Goal: Task Accomplishment & Management: Manage account settings

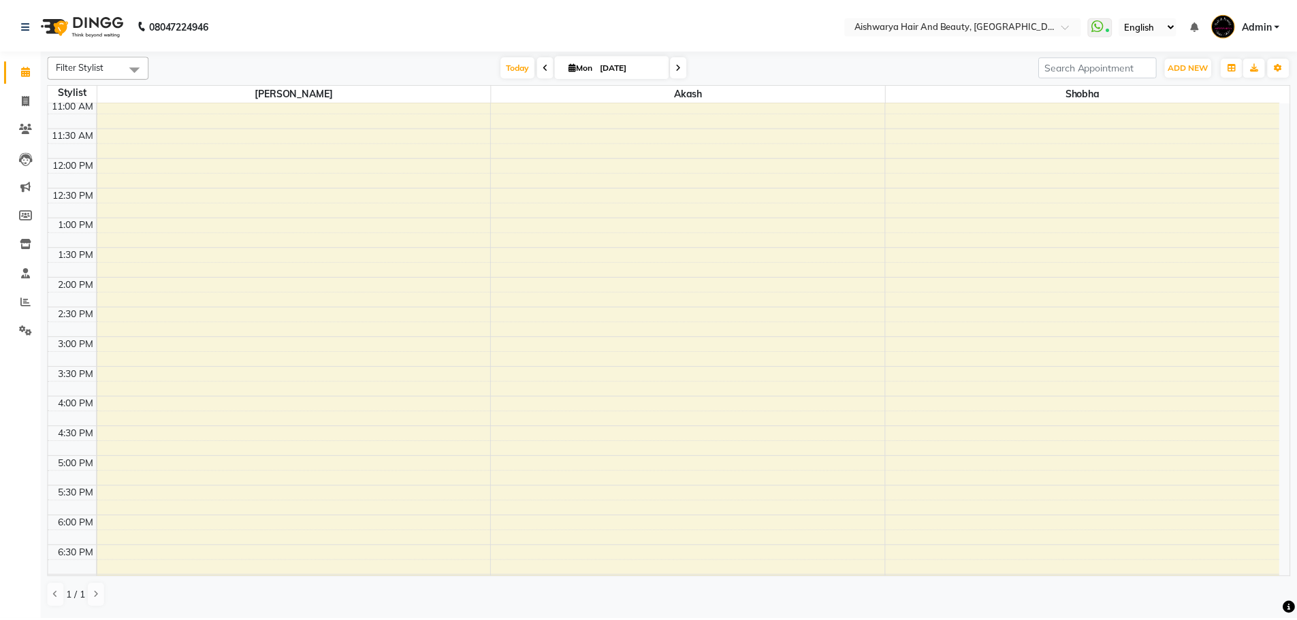
scroll to position [204, 0]
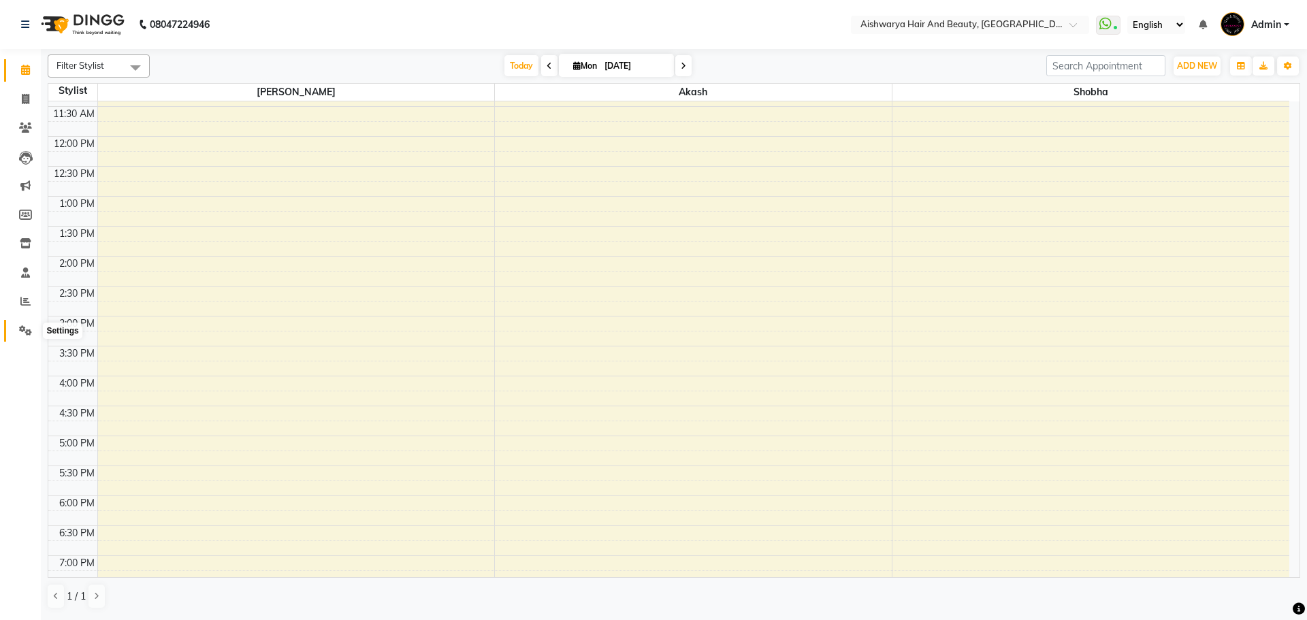
click at [24, 330] on icon at bounding box center [25, 330] width 13 height 10
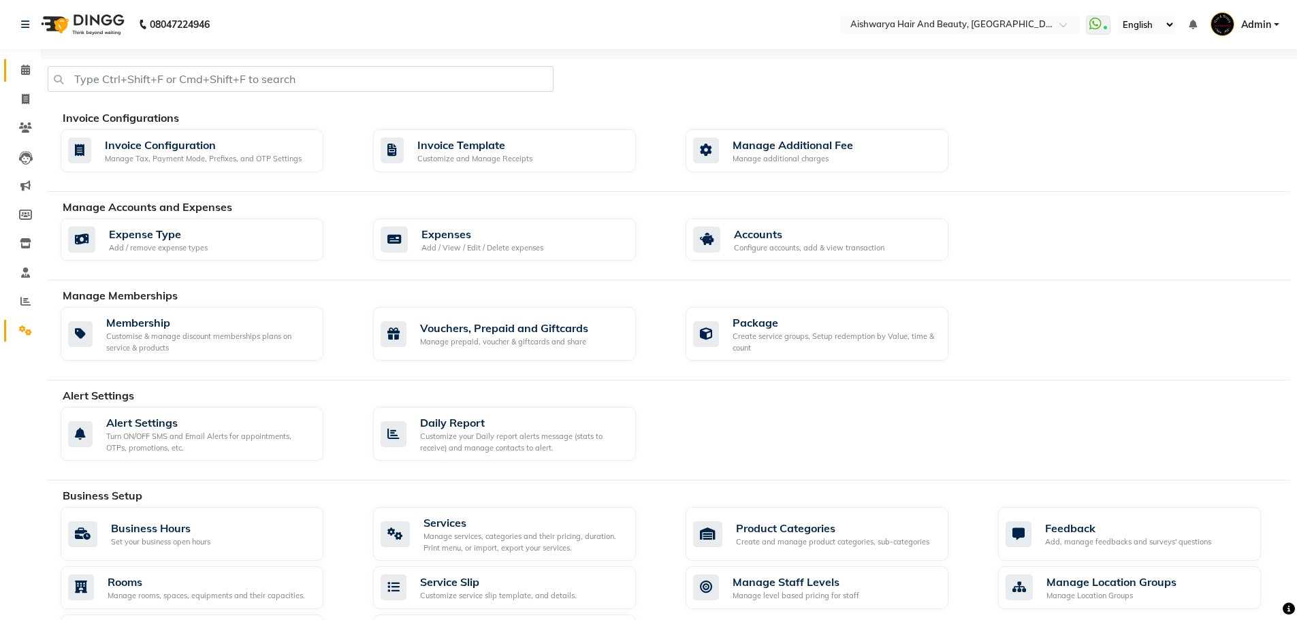
scroll to position [393, 0]
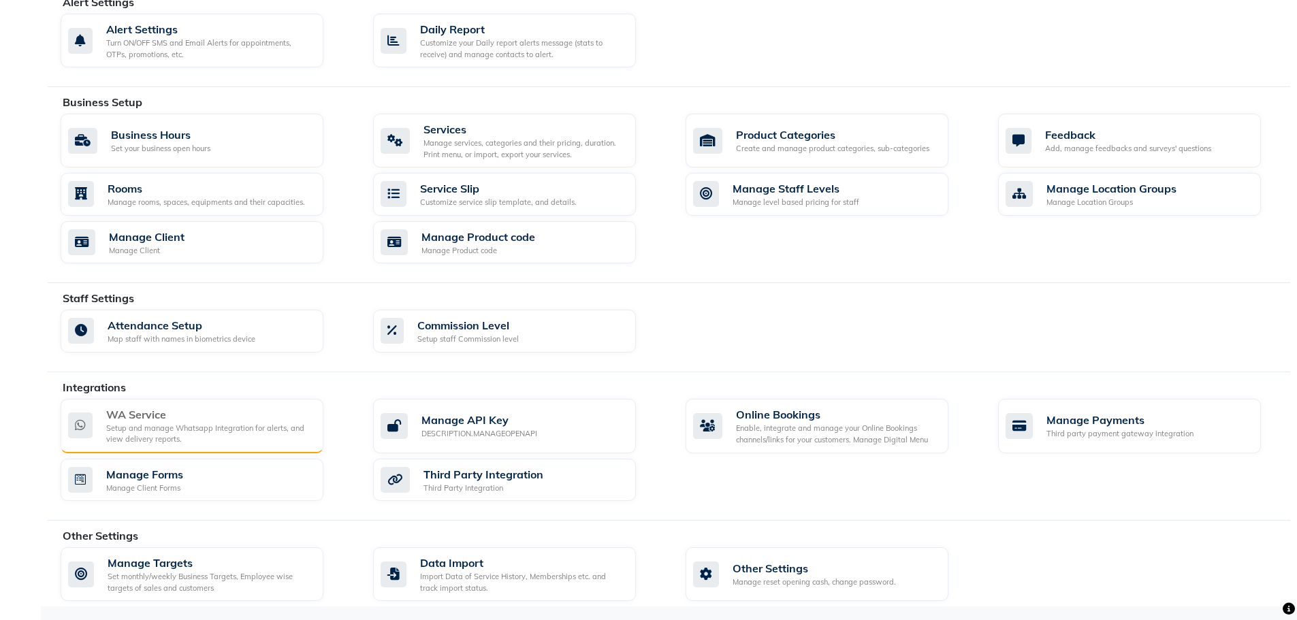
click at [184, 450] on div "WA Service Setup and manage Whatsapp Integration for alerts, and view delivery …" at bounding box center [192, 426] width 263 height 54
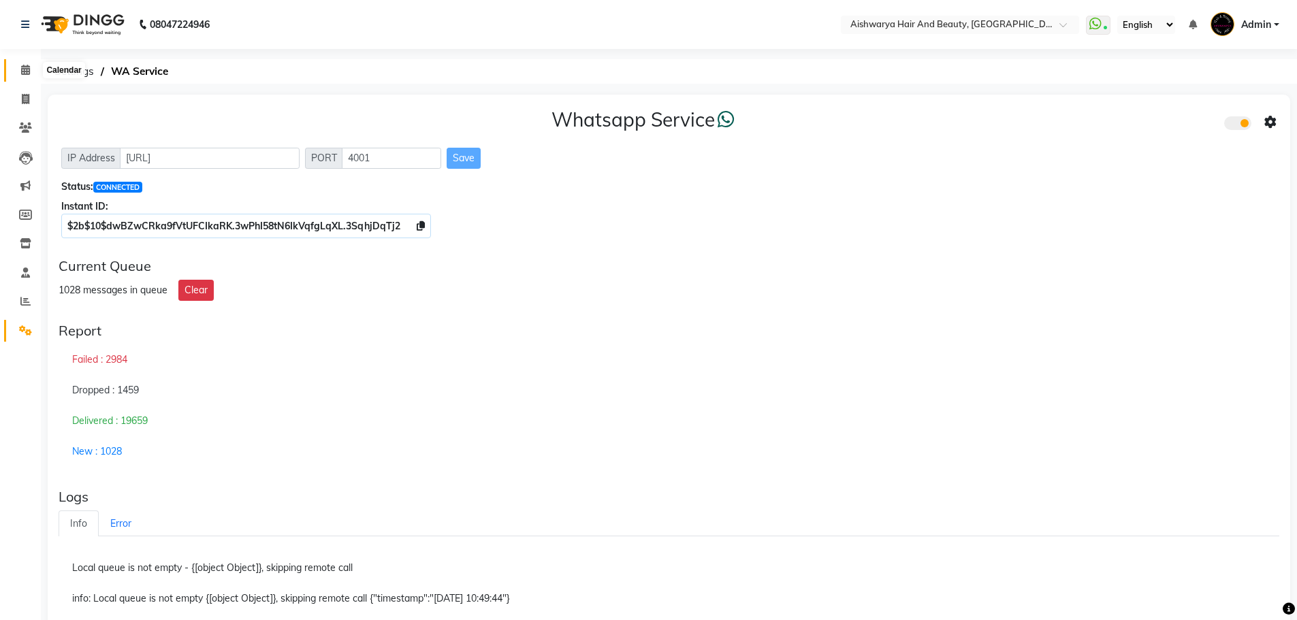
click at [29, 73] on icon at bounding box center [25, 70] width 9 height 10
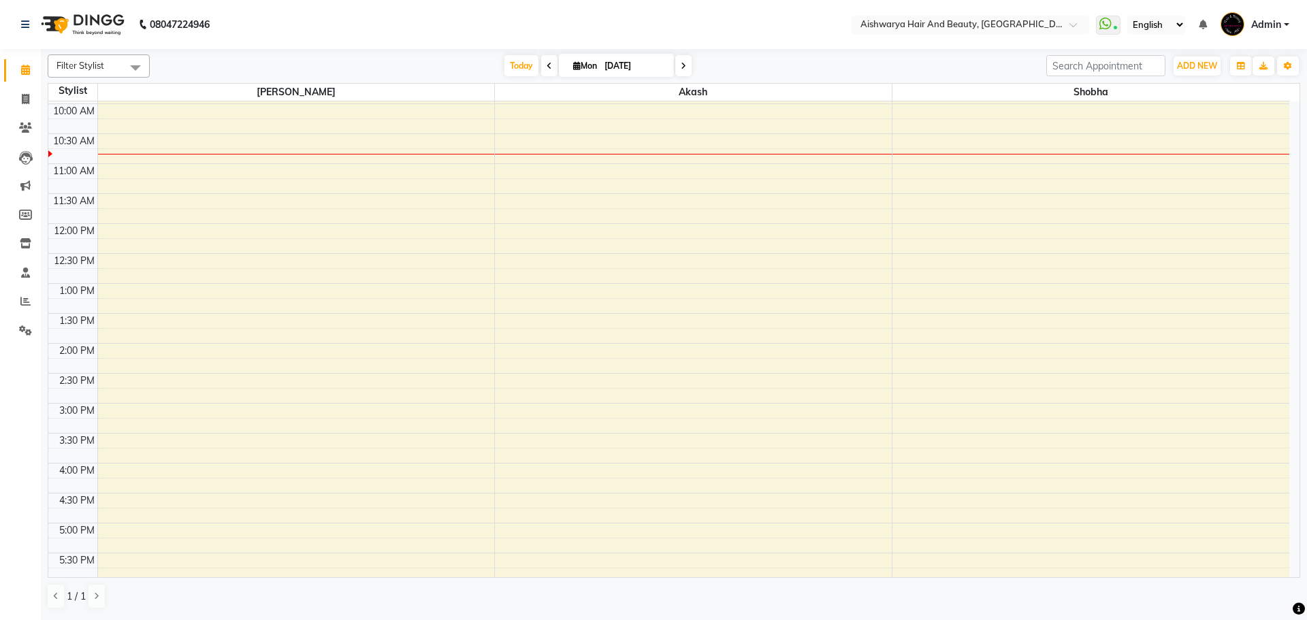
scroll to position [136, 0]
